Goal: Task Accomplishment & Management: Complete application form

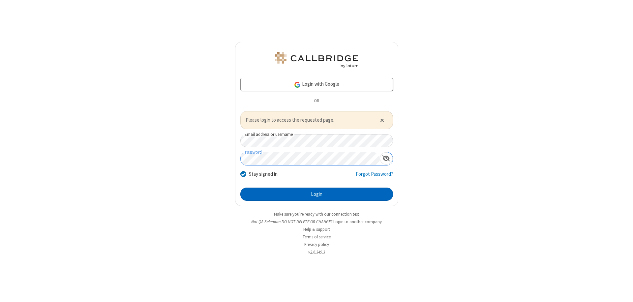
click at [317, 194] on button "Login" at bounding box center [316, 194] width 153 height 13
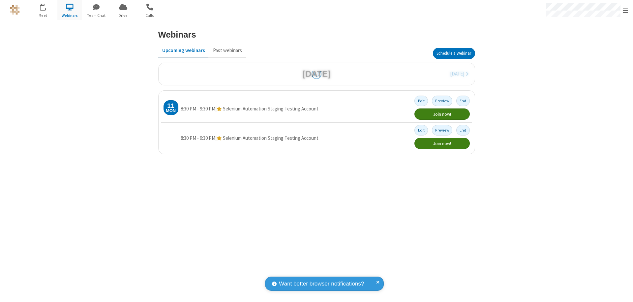
click at [454, 53] on button "Schedule a Webinar" at bounding box center [454, 53] width 42 height 11
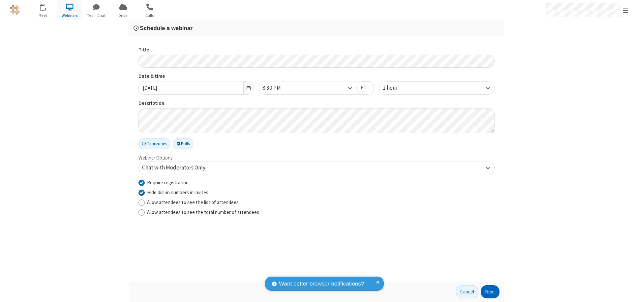
click at [490, 292] on button "Next" at bounding box center [490, 291] width 19 height 13
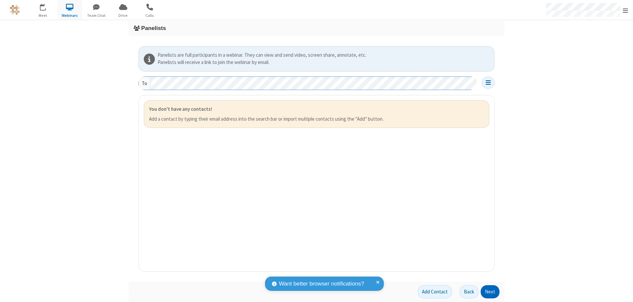
click at [490, 292] on button "Next" at bounding box center [490, 291] width 19 height 13
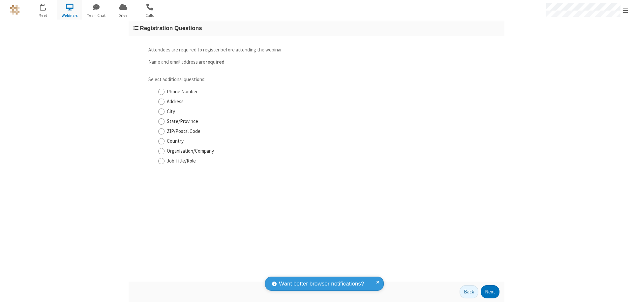
click at [161, 92] on input "Phone Number" at bounding box center [161, 91] width 6 height 7
checkbox input "true"
click at [490, 292] on button "Next" at bounding box center [490, 291] width 19 height 13
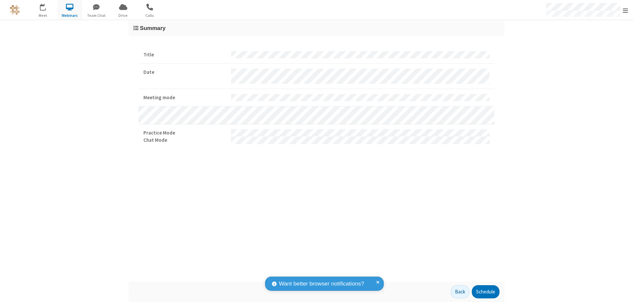
click at [486, 292] on button "Schedule" at bounding box center [486, 291] width 28 height 13
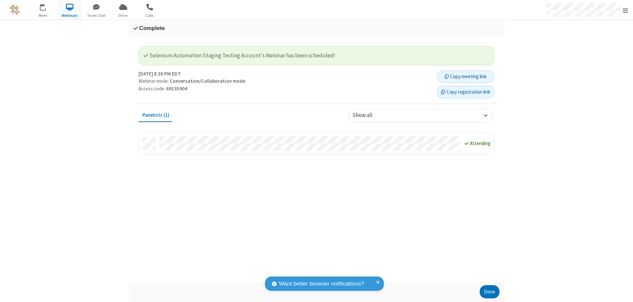
click at [466, 92] on button "Copy registration link" at bounding box center [466, 92] width 58 height 13
click at [490, 292] on button "Done" at bounding box center [490, 291] width 20 height 13
